Goal: Task Accomplishment & Management: Use online tool/utility

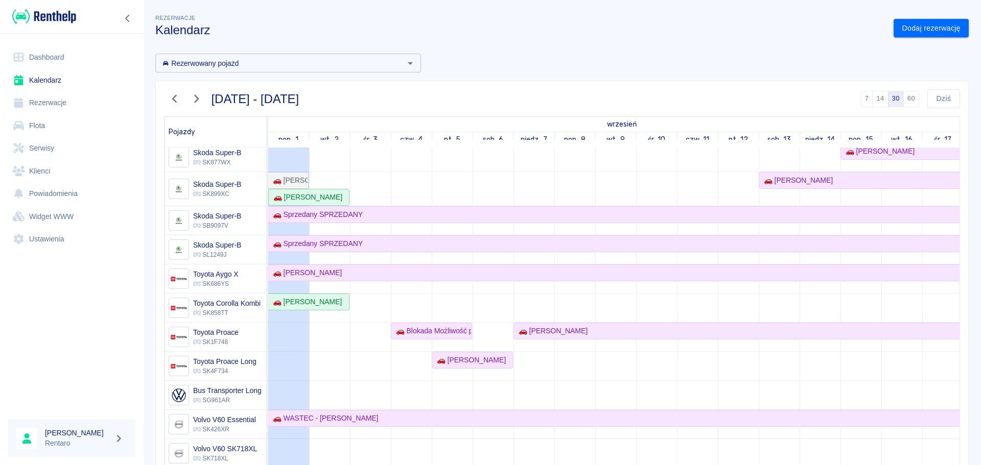
scroll to position [800, 0]
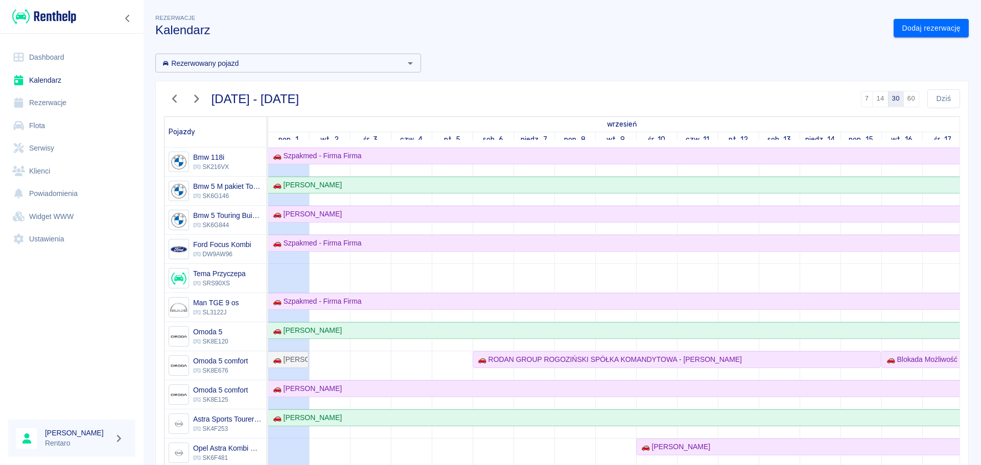
scroll to position [800, 0]
